Goal: Task Accomplishment & Management: Complete application form

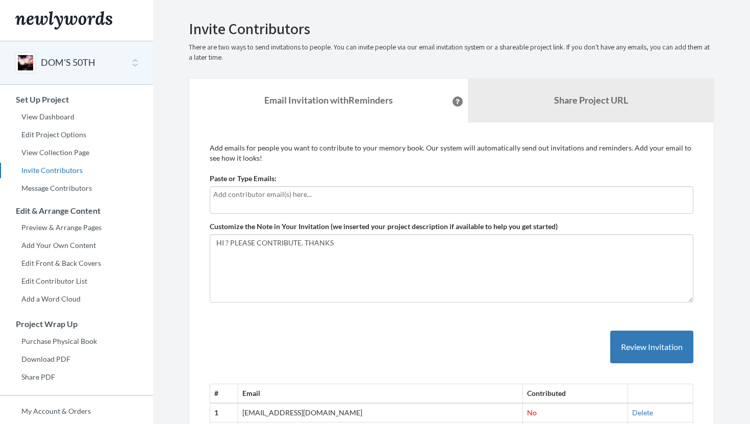
click at [286, 197] on input "text" at bounding box center [451, 194] width 476 height 11
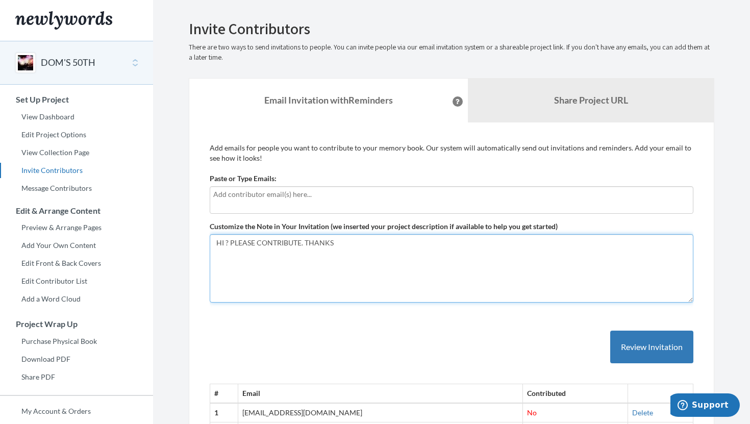
click at [310, 265] on textarea "HI ? PLEASE CONTRIBUTE. THANKS" at bounding box center [452, 268] width 484 height 68
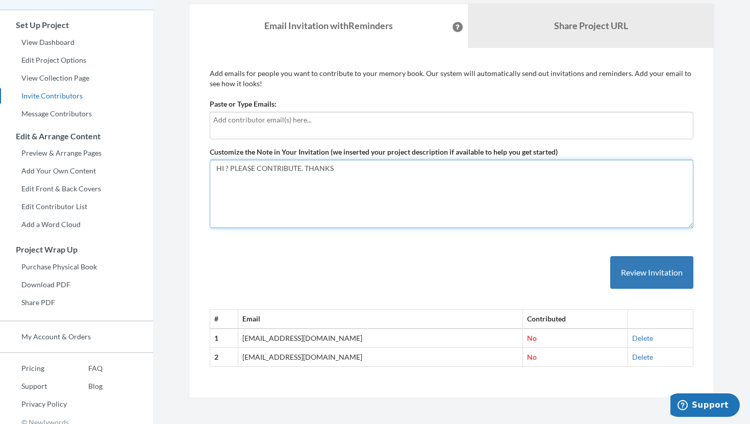
scroll to position [83, 0]
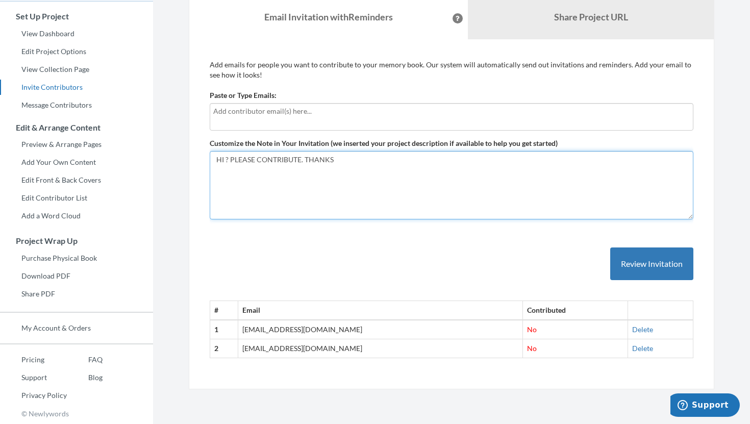
drag, startPoint x: 333, startPoint y: 160, endPoint x: 226, endPoint y: 153, distance: 107.4
click at [225, 153] on textarea "HI ? PLEASE CONTRIBUTE. THANKS" at bounding box center [452, 185] width 484 height 68
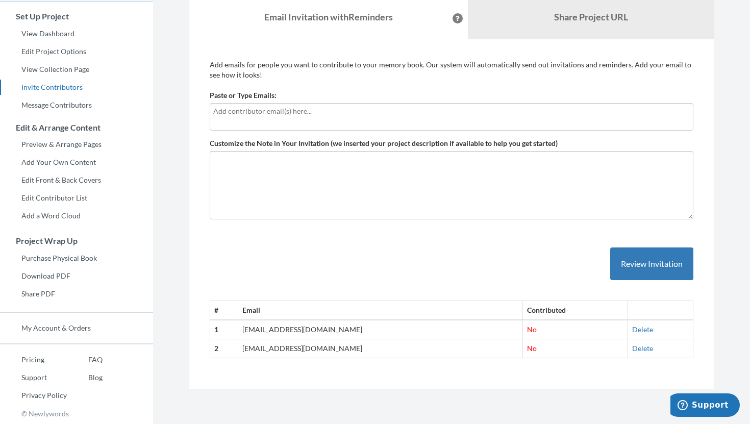
click at [234, 116] on input "text" at bounding box center [451, 111] width 476 height 11
click at [234, 113] on input "text" at bounding box center [451, 111] width 476 height 11
type input "[EMAIL_ADDRESS][DOMAIN_NAME]"
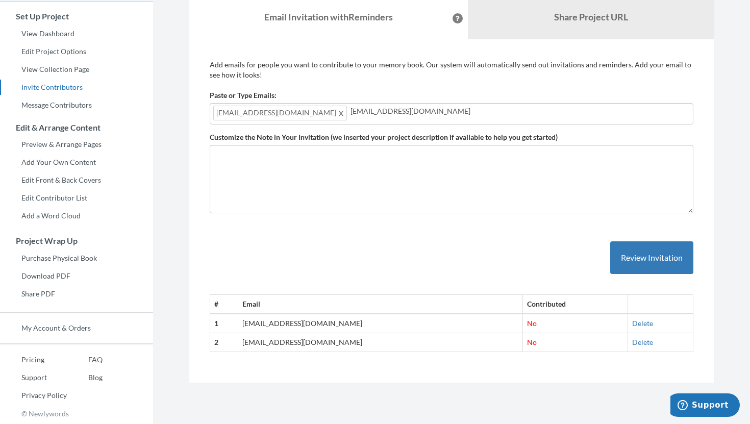
type input "[EMAIL_ADDRESS][DOMAIN_NAME]"
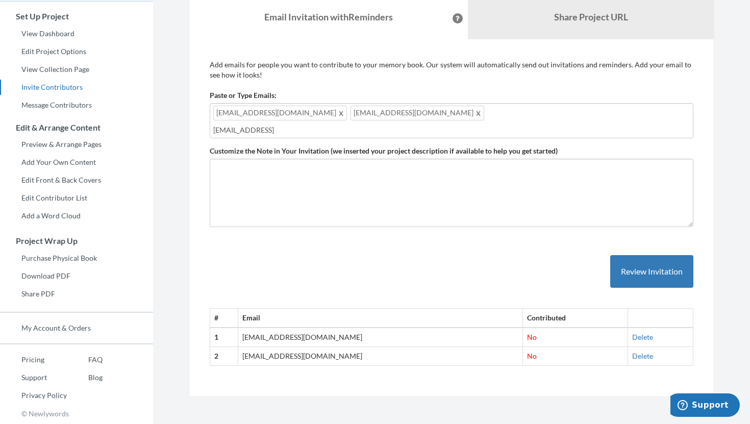
type input "[EMAIL_ADDRESS][DOMAIN_NAME]"
type input "[PERSON_NAME][EMAIL_ADDRESS][PERSON_NAME][DOMAIN_NAME]"
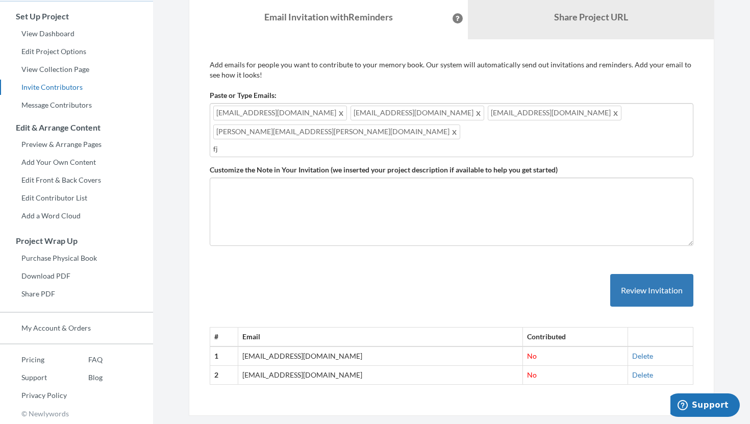
type input "f"
type input "e"
type input "[EMAIL_ADDRESS][DOMAIN_NAME]"
type input "[PERSON_NAME][EMAIL_ADDRESS][DOMAIN_NAME]"
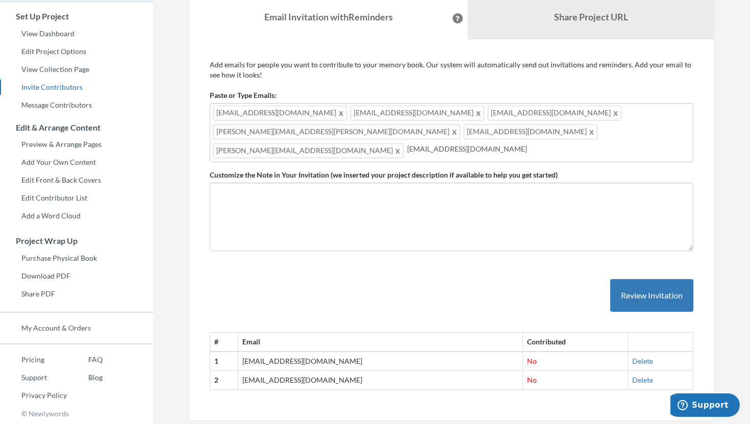
type input "[EMAIL_ADDRESS][DOMAIN_NAME]"
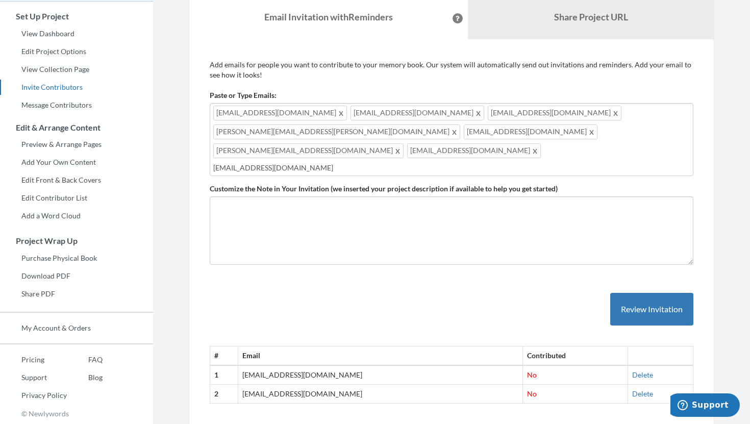
type input "[EMAIL_ADDRESS][DOMAIN_NAME]"
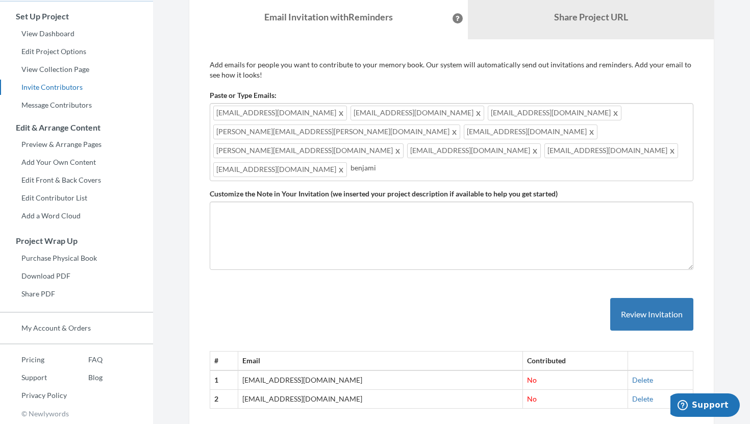
type input "benjamin"
type input "k"
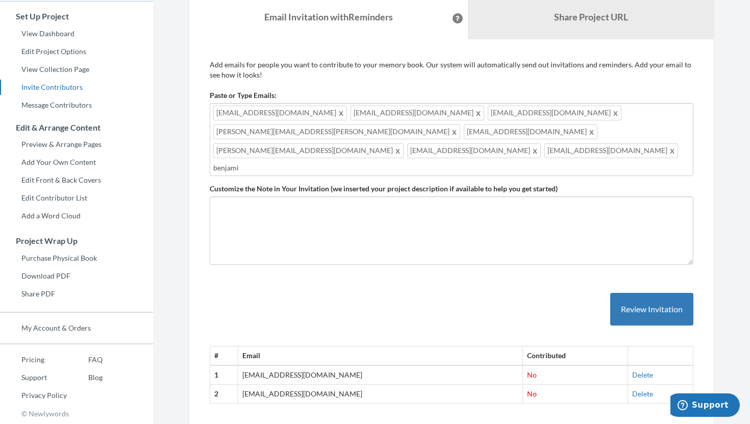
type input "benjamin"
type input "kintner@gmail.com"
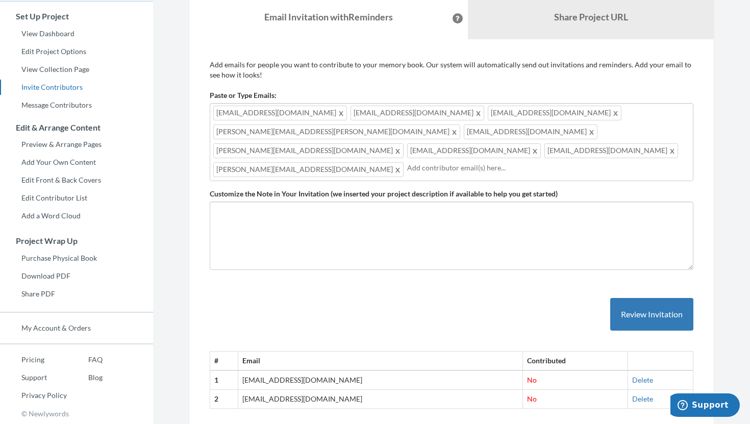
click at [403, 162] on span "kintner@gmail.com" at bounding box center [308, 169] width 190 height 15
click at [402, 163] on span at bounding box center [398, 169] width 8 height 12
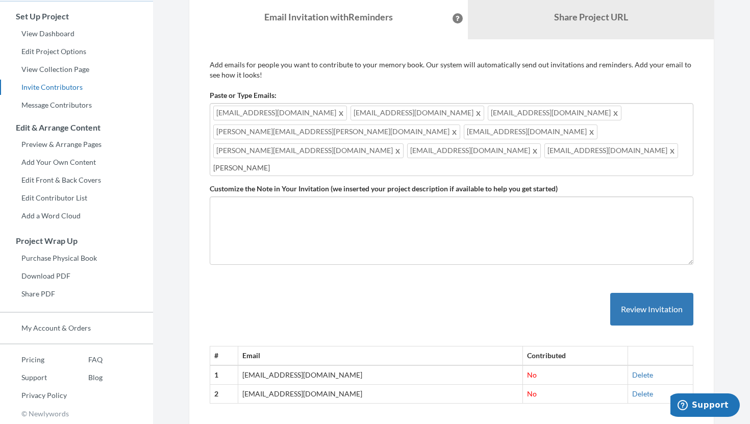
type input "benja"
type input "[PERSON_NAME][EMAIL_ADDRESS][PERSON_NAME][DOMAIN_NAME]"
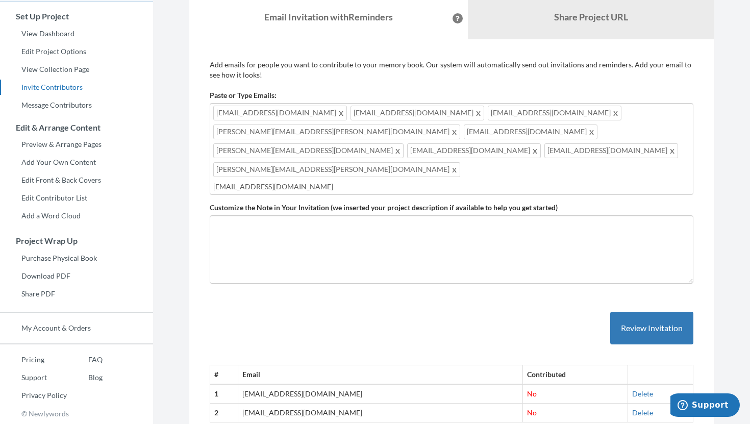
type input "Acmestyled@gmail.com"
type input "[EMAIL_ADDRESS][DOMAIN_NAME]"
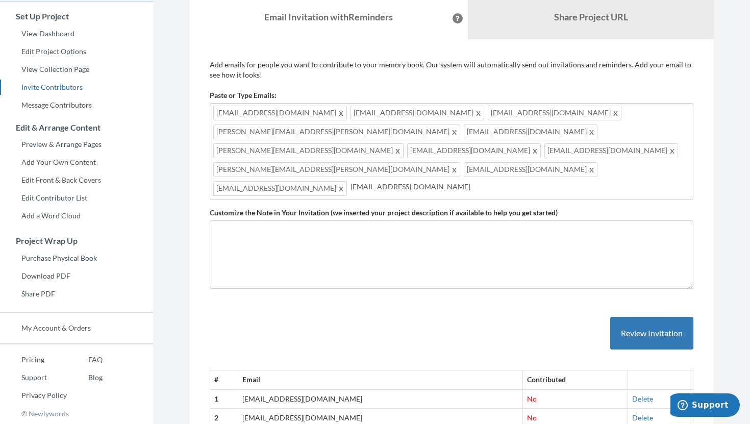
type input "[EMAIL_ADDRESS][DOMAIN_NAME]"
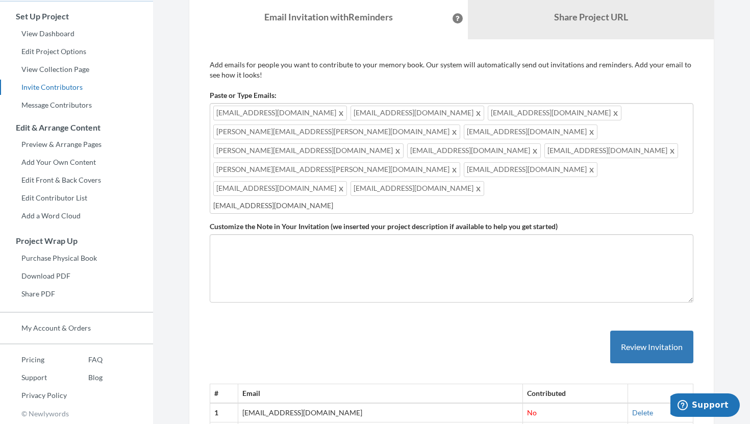
type input "[EMAIL_ADDRESS][DOMAIN_NAME]"
type input "[PERSON_NAME][EMAIL_ADDRESS][DOMAIN_NAME]"
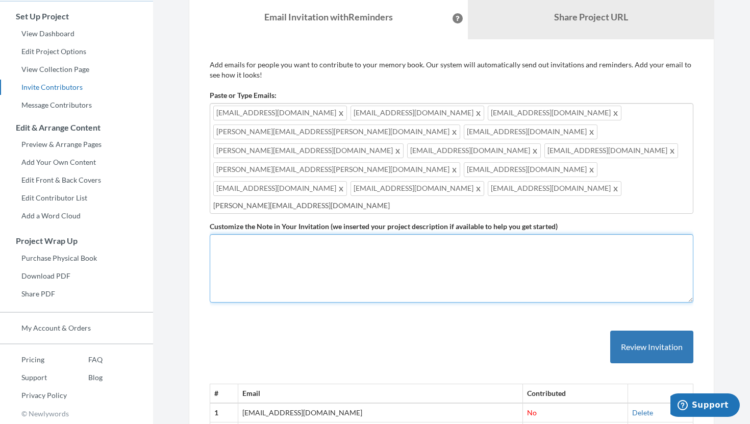
click at [267, 234] on textarea "HI ? PLEASE CONTRIBUTE. THANKS" at bounding box center [452, 268] width 484 height 68
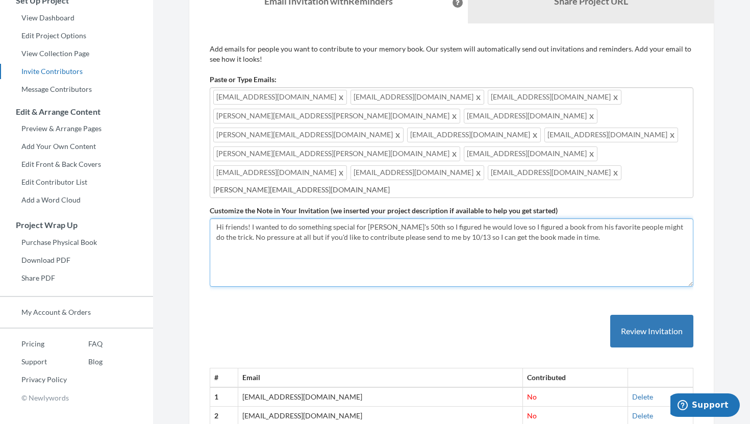
scroll to position [124, 0]
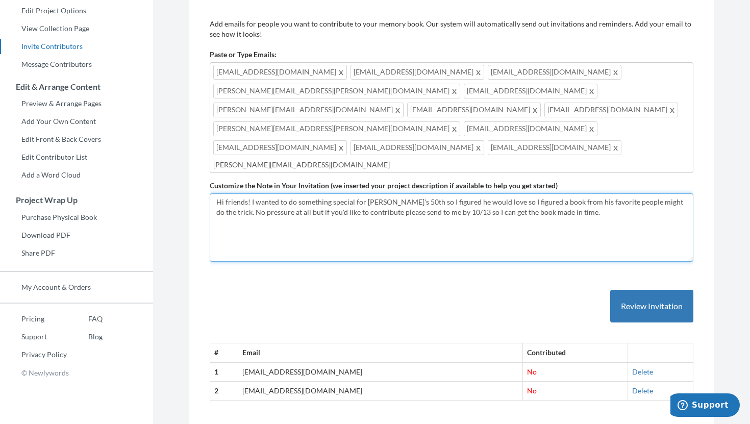
click at [522, 193] on textarea "HI ? PLEASE CONTRIBUTE. THANKS" at bounding box center [452, 227] width 484 height 68
drag, startPoint x: 437, startPoint y: 162, endPoint x: 480, endPoint y: 163, distance: 43.4
click at [480, 193] on textarea "HI ? PLEASE CONTRIBUTE. THANKS" at bounding box center [452, 227] width 484 height 68
click at [223, 193] on textarea "HI ? PLEASE CONTRIBUTE. THANKS" at bounding box center [452, 227] width 484 height 68
click at [518, 193] on textarea "HI ? PLEASE CONTRIBUTE. THANKS" at bounding box center [452, 227] width 484 height 68
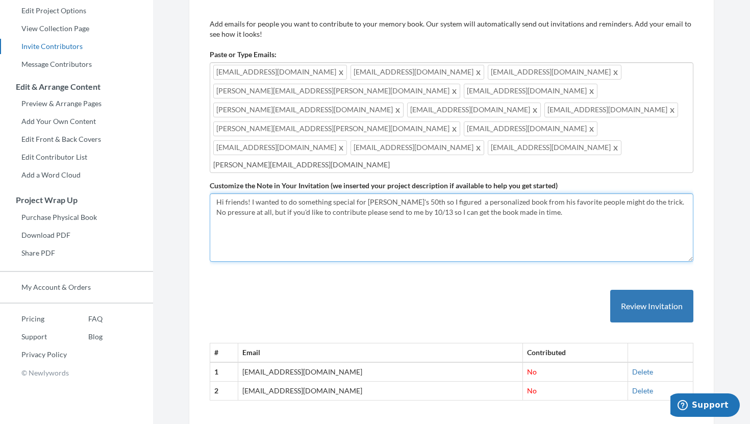
click at [399, 193] on textarea "HI ? PLEASE CONTRIBUTE. THANKS" at bounding box center [452, 227] width 484 height 68
click at [561, 193] on textarea "HI ? PLEASE CONTRIBUTE. THANKS" at bounding box center [452, 227] width 484 height 68
click at [677, 193] on textarea "HI ? PLEASE CONTRIBUTE. THANKS" at bounding box center [452, 227] width 484 height 68
click at [302, 193] on textarea "HI ? PLEASE CONTRIBUTE. THANKS" at bounding box center [452, 227] width 484 height 68
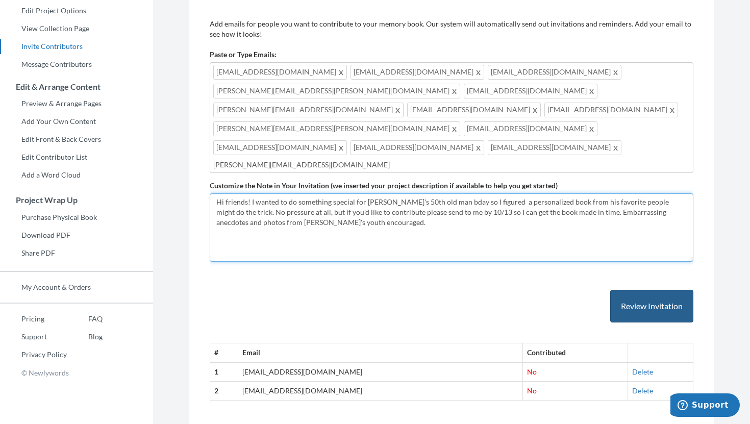
type textarea "Hi friends! I wanted to do something special for Dom's 50th old man bday so I f…"
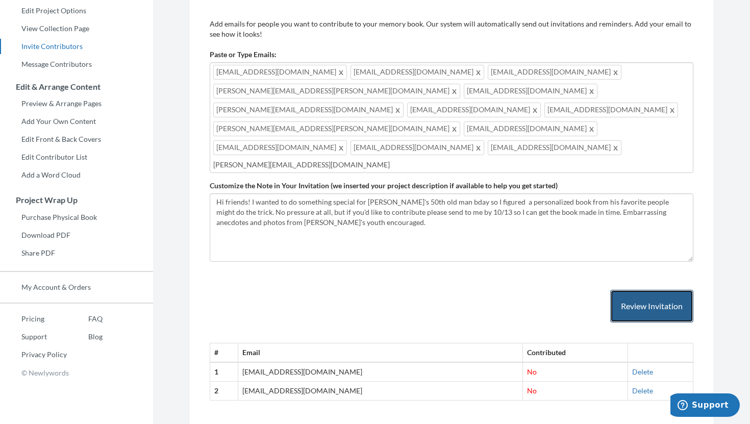
click at [663, 290] on button "Review Invitation" at bounding box center [651, 306] width 83 height 33
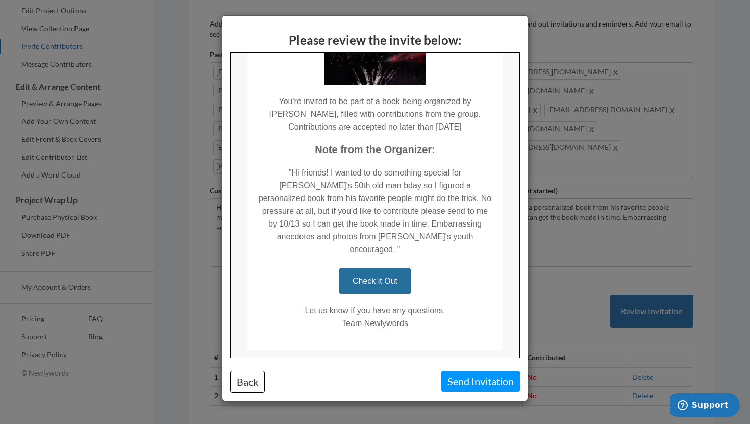
scroll to position [147, 0]
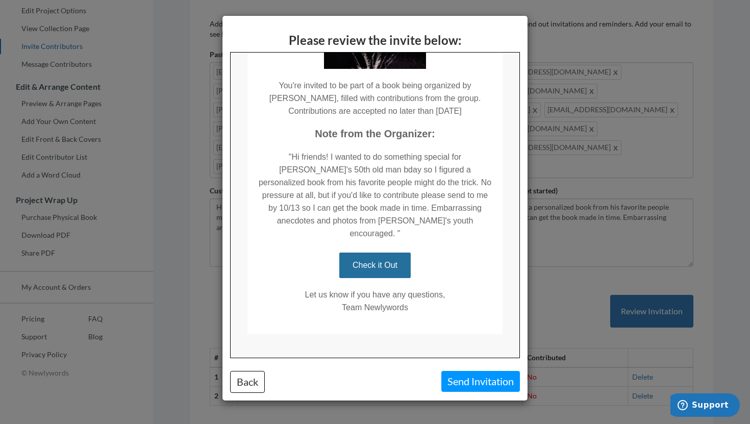
click at [551, 251] on div "Please review the invite below: Back Send Invitation" at bounding box center [375, 212] width 750 height 424
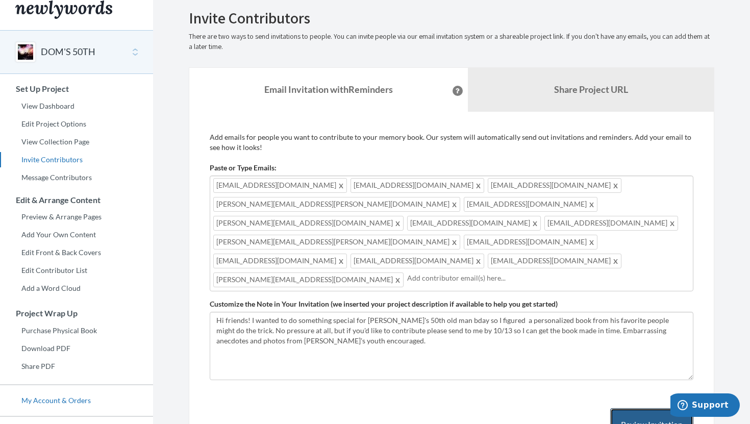
scroll to position [0, 0]
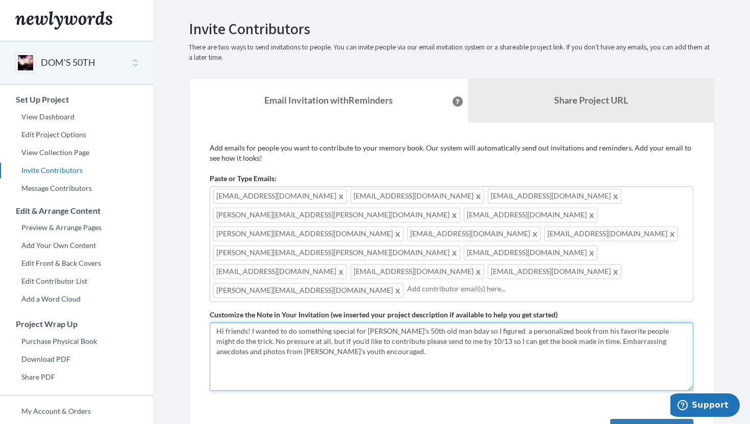
drag, startPoint x: 216, startPoint y: 288, endPoint x: 318, endPoint y: 313, distance: 104.9
click at [318, 322] on textarea "HI ? PLEASE CONTRIBUTE. THANKS" at bounding box center [452, 356] width 484 height 68
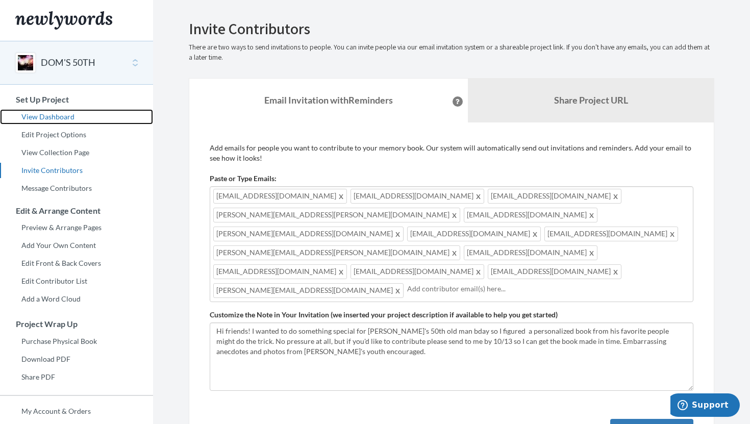
click at [53, 115] on link "View Dashboard" at bounding box center [76, 116] width 153 height 15
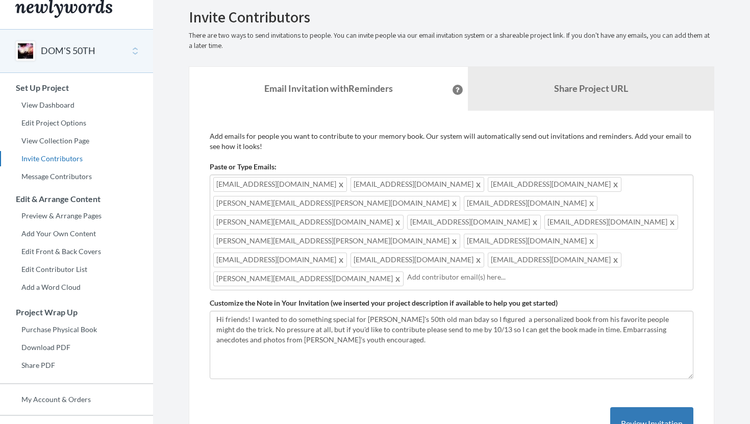
scroll to position [16, 0]
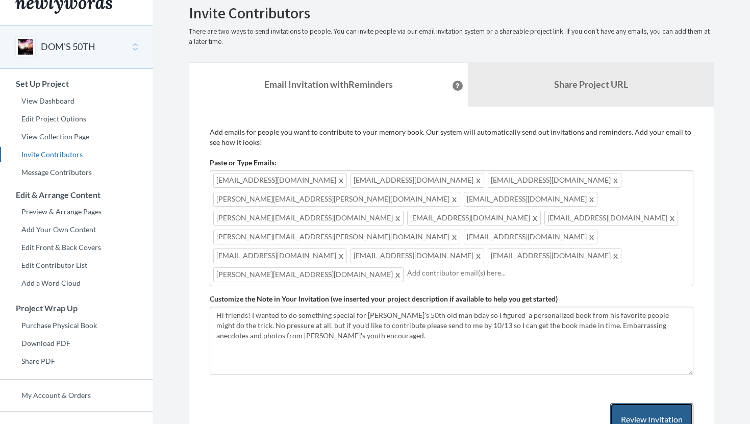
click at [640, 403] on button "Review Invitation" at bounding box center [651, 419] width 83 height 33
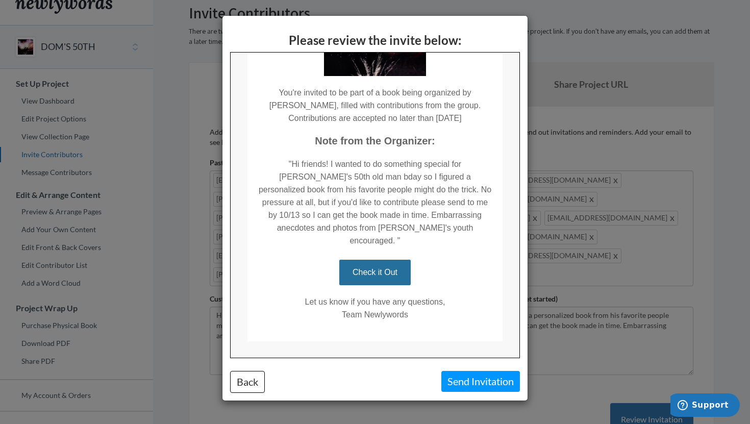
scroll to position [141, 0]
click at [250, 382] on button "Back" at bounding box center [247, 382] width 35 height 22
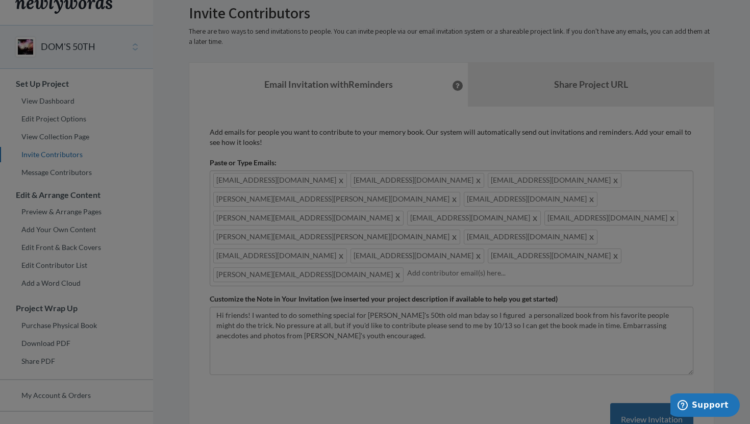
scroll to position [0, 0]
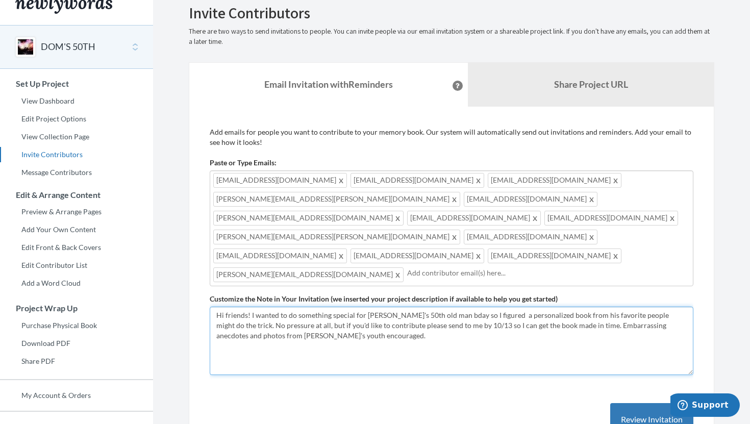
click at [306, 307] on textarea "Hi friends! I wanted to do something special for Dom's 50th old man bday so I f…" at bounding box center [452, 341] width 484 height 68
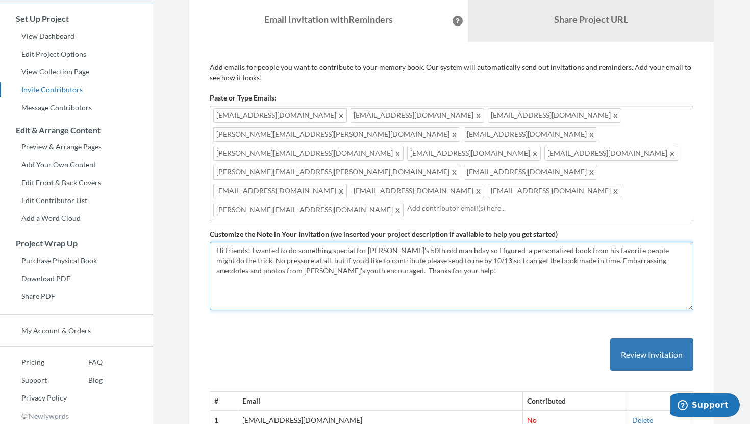
scroll to position [124, 0]
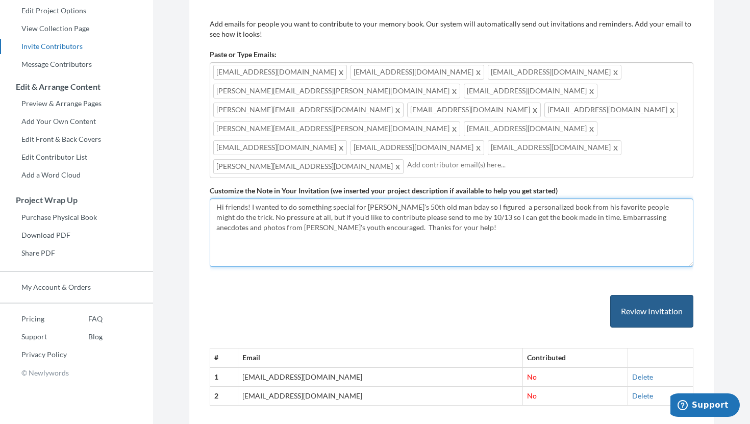
type textarea "Hi friends! I wanted to do something special for [PERSON_NAME]'s 50th old man b…"
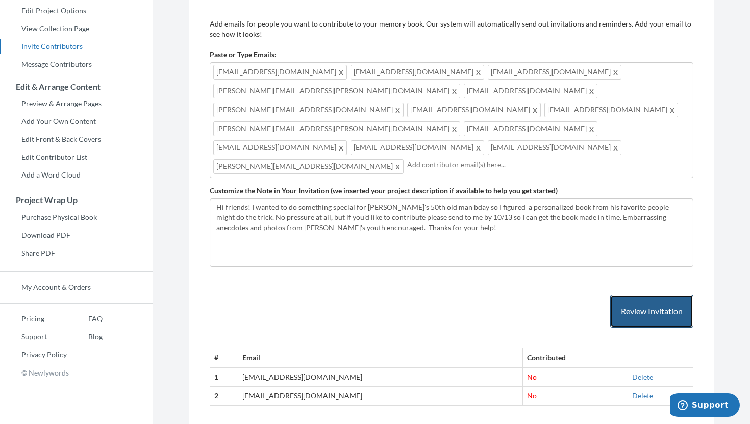
click at [656, 295] on button "Review Invitation" at bounding box center [651, 311] width 83 height 33
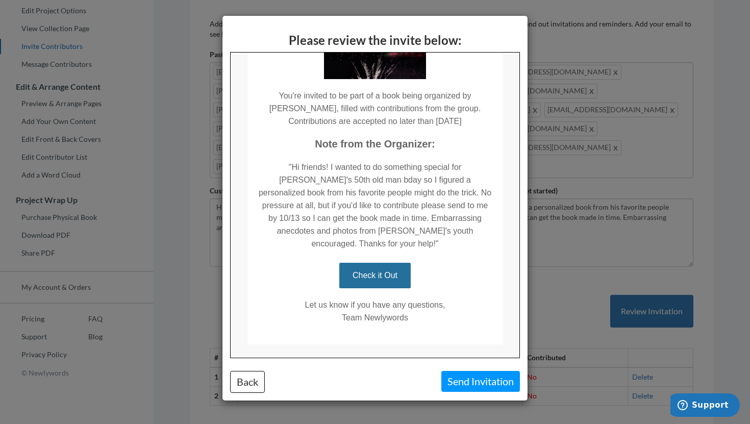
scroll to position [139, 0]
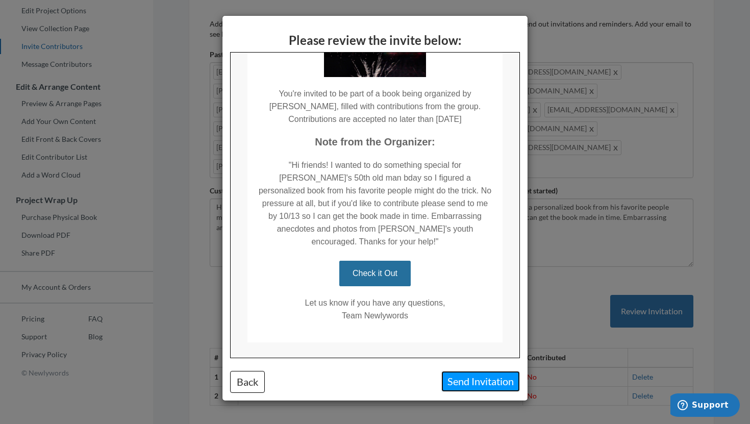
click at [486, 385] on button "Send Invitation" at bounding box center [480, 381] width 79 height 21
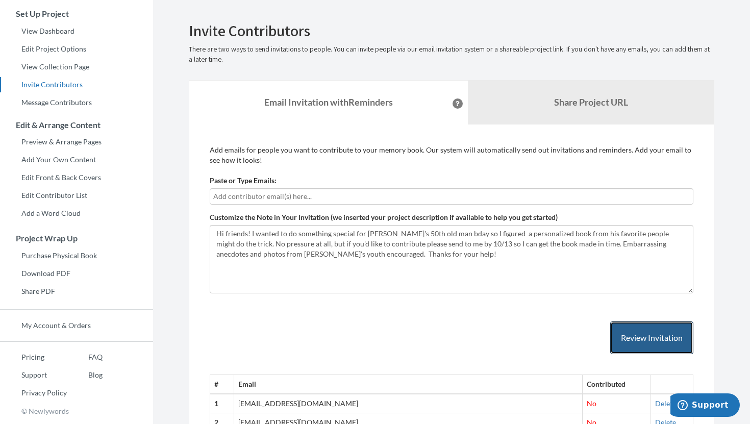
scroll to position [116, 0]
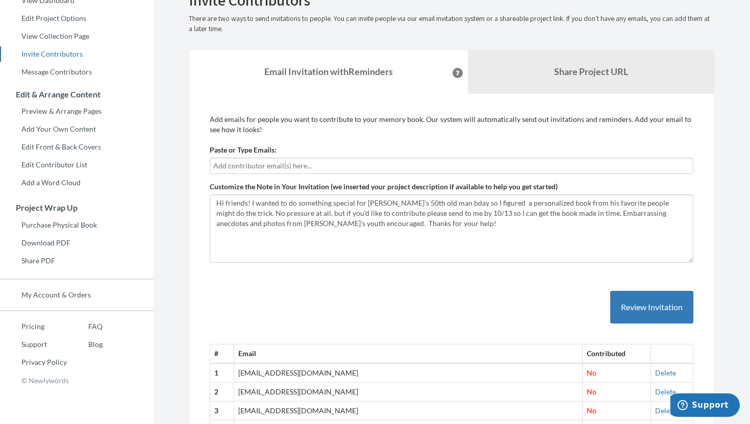
click at [354, 162] on input "text" at bounding box center [451, 165] width 476 height 11
type input "[EMAIL_ADDRESS][DOMAIN_NAME]"
click at [650, 310] on button "Review Invitation" at bounding box center [651, 307] width 83 height 33
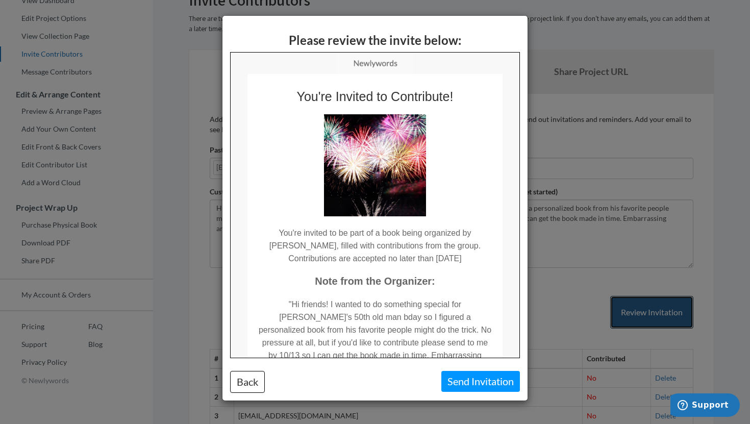
scroll to position [0, 0]
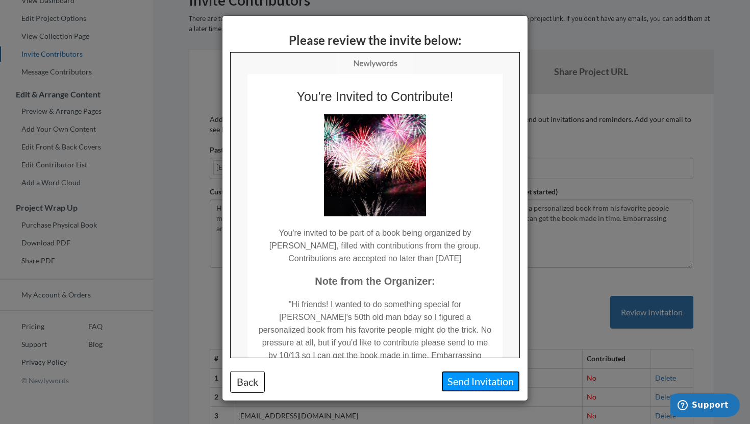
click at [481, 378] on button "Send Invitation" at bounding box center [480, 381] width 79 height 21
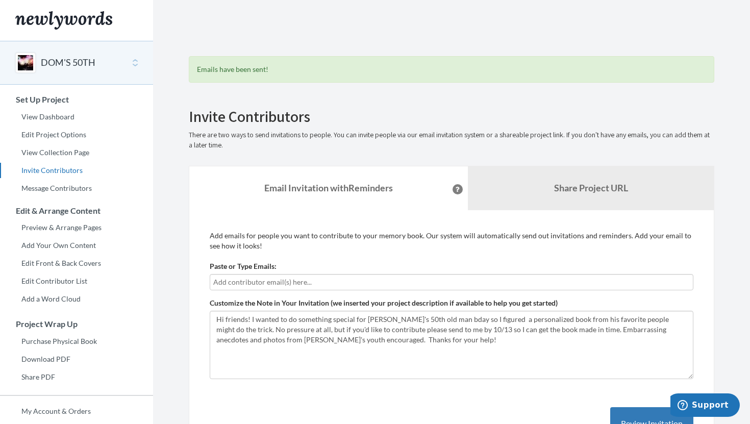
click at [306, 280] on input "text" at bounding box center [451, 281] width 476 height 11
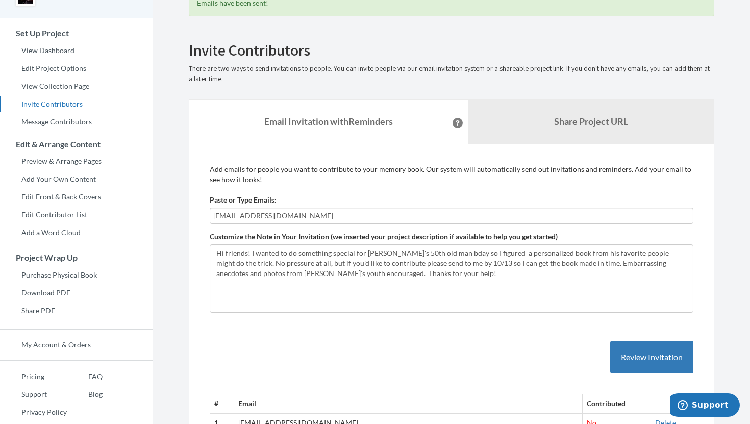
scroll to position [84, 0]
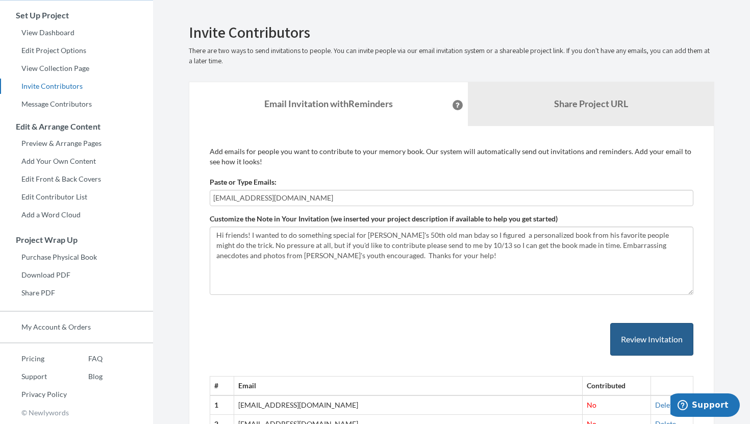
type input "[EMAIL_ADDRESS][DOMAIN_NAME]"
click at [631, 336] on button "Review Invitation" at bounding box center [651, 339] width 83 height 33
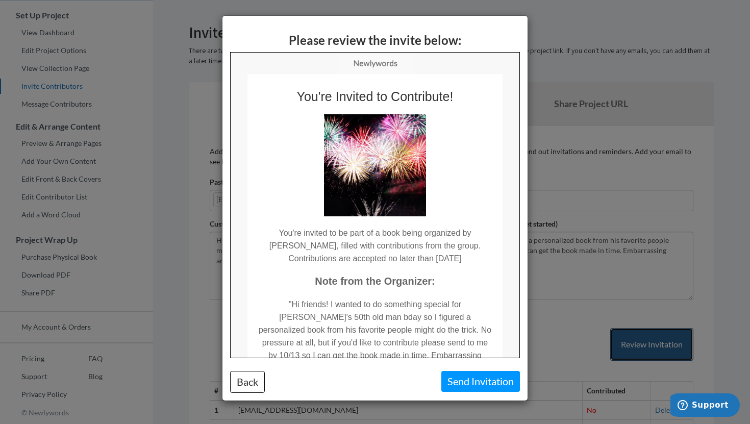
scroll to position [0, 0]
click at [478, 381] on button "Send Invitation" at bounding box center [480, 381] width 79 height 21
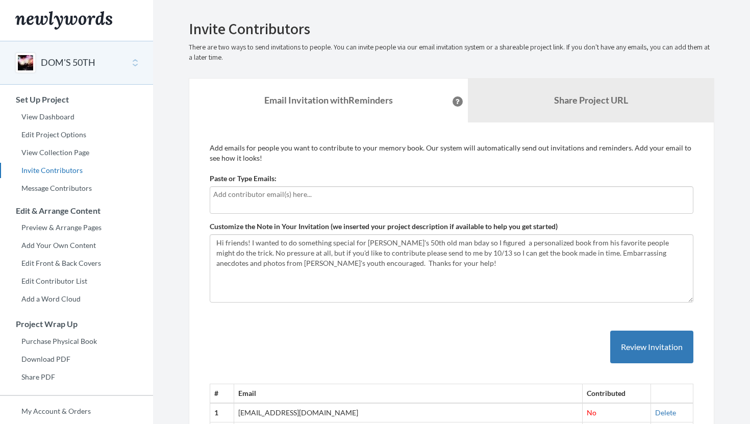
click at [297, 197] on input "text" at bounding box center [451, 194] width 476 height 11
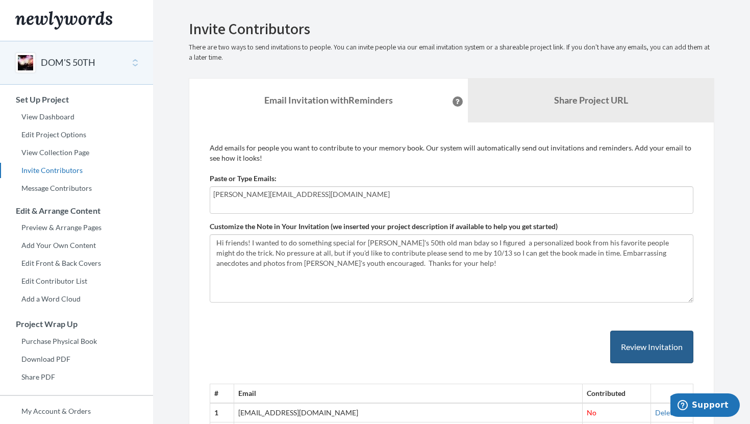
type input "[PERSON_NAME][EMAIL_ADDRESS][DOMAIN_NAME]"
click at [646, 345] on button "Review Invitation" at bounding box center [651, 347] width 83 height 33
